Goal: Task Accomplishment & Management: Use online tool/utility

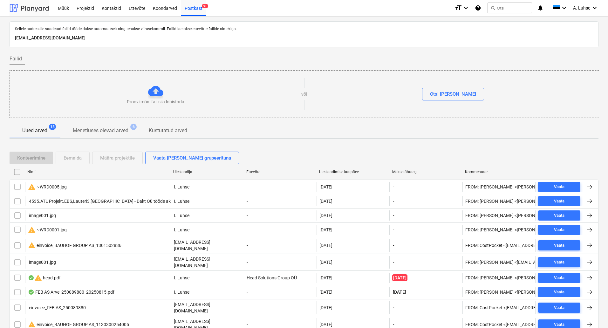
click at [40, 11] on div at bounding box center [29, 8] width 39 height 16
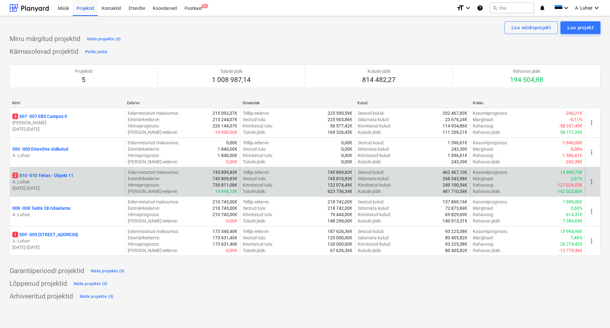
click at [68, 177] on p "2 010 - 010 Tehas - Objekt 11" at bounding box center [42, 175] width 61 height 6
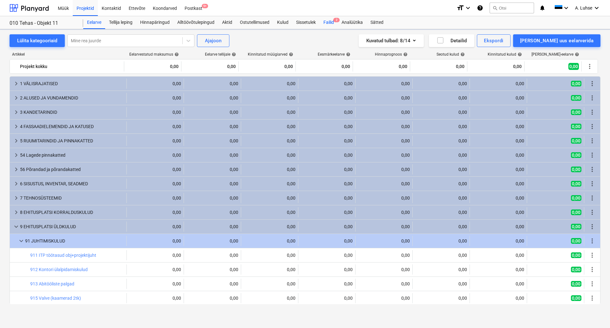
click at [326, 24] on div "Failid 2" at bounding box center [329, 22] width 18 height 13
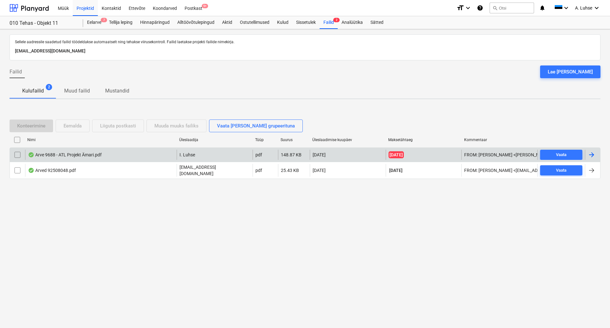
click at [107, 160] on div "Arve 9688 - ATL Projekt Ämari.pdf" at bounding box center [101, 155] width 152 height 10
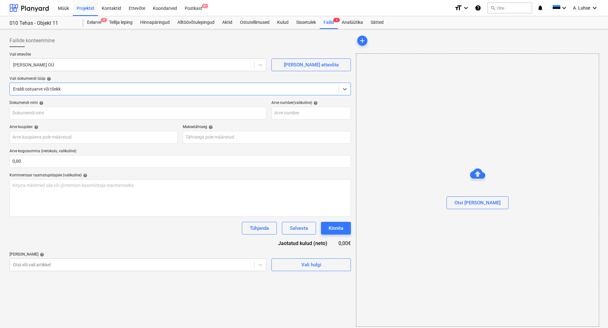
type input "9688"
type input "[DATE]"
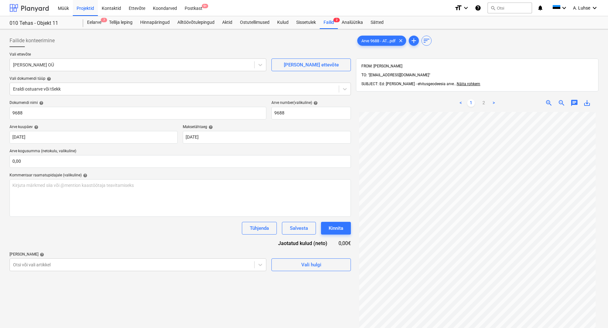
click at [38, 7] on div at bounding box center [29, 8] width 39 height 16
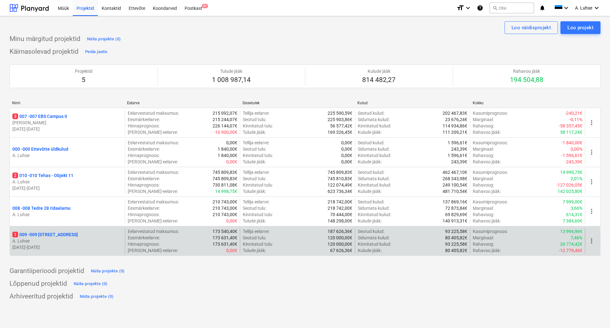
click at [42, 238] on p "A. Luhse" at bounding box center [67, 241] width 110 height 6
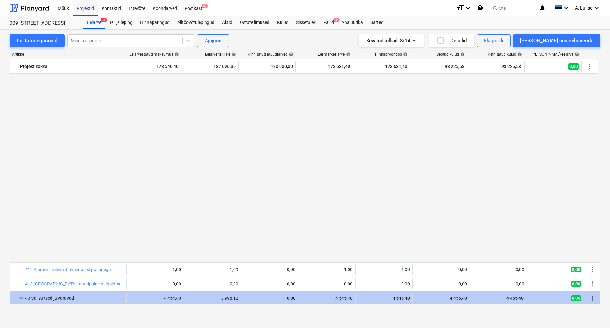
scroll to position [324, 0]
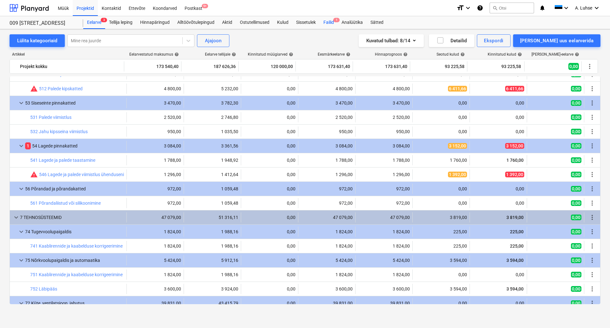
click at [329, 22] on div "Failid 1" at bounding box center [329, 22] width 18 height 13
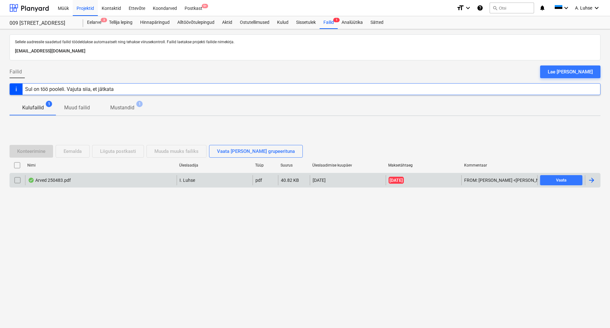
click at [43, 179] on div "Arved 250483.pdf" at bounding box center [49, 180] width 43 height 5
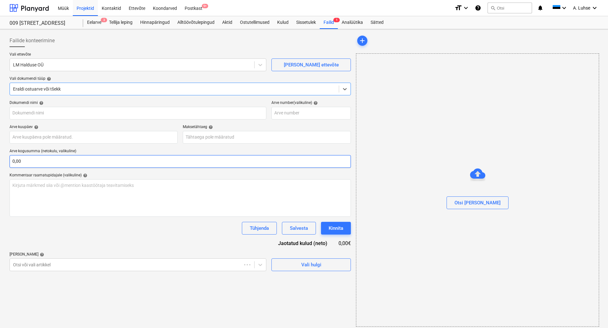
type input "250483"
type input "[DATE]"
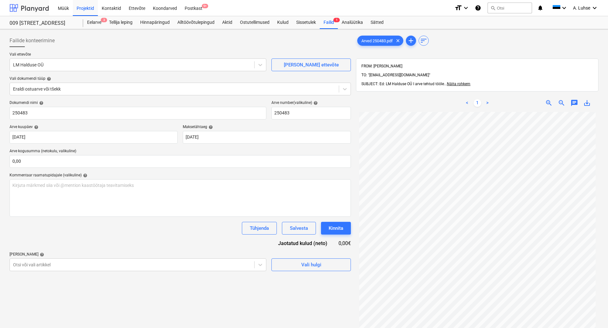
click at [24, 10] on div at bounding box center [29, 8] width 39 height 16
